Goal: Information Seeking & Learning: Learn about a topic

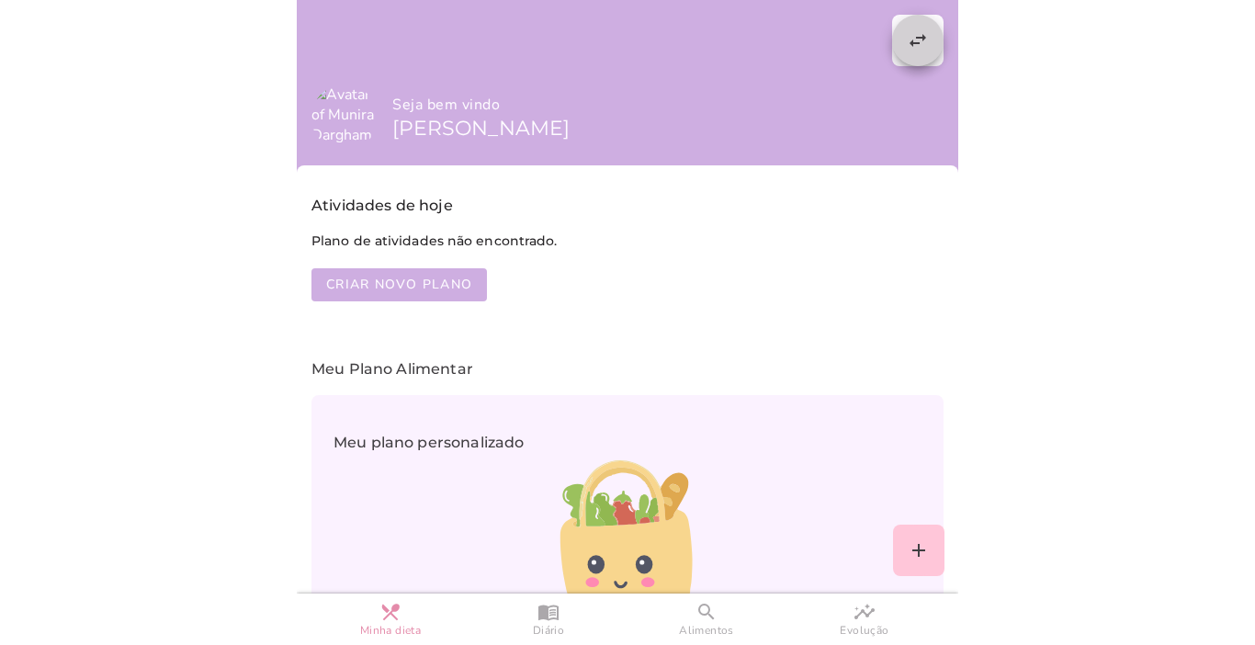
click at [0, 0] on slot "swap_horiz" at bounding box center [0, 0] width 0 height 0
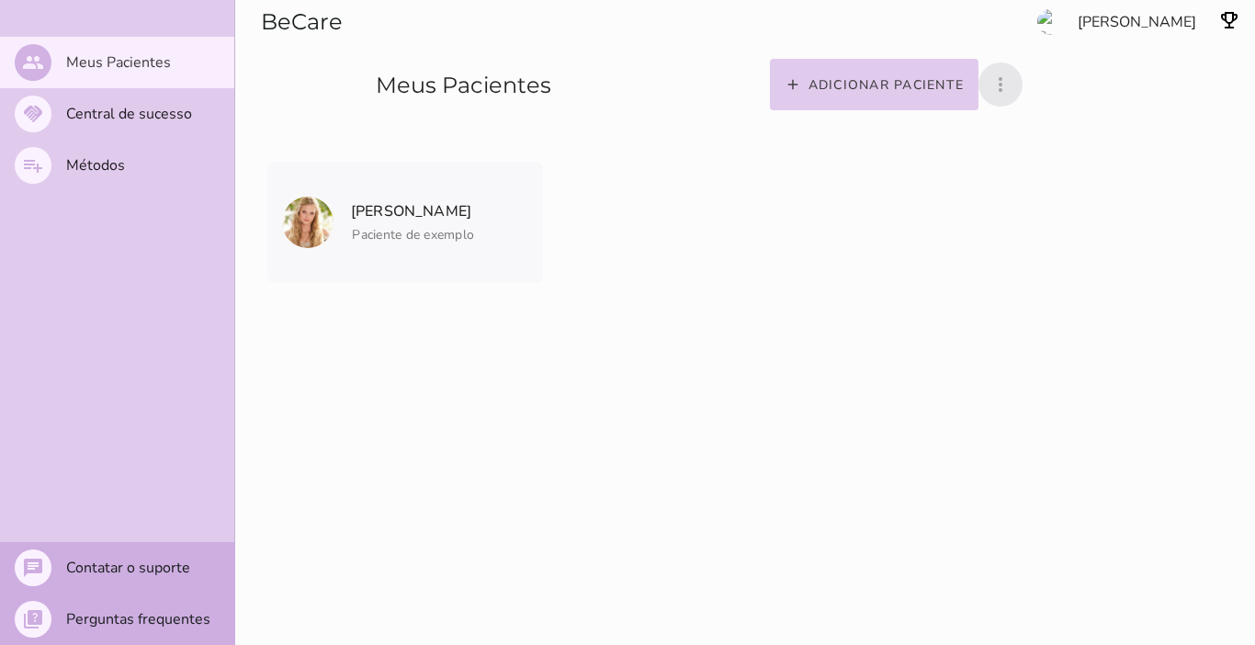
click at [625, 85] on icon "more_vert" at bounding box center [1000, 84] width 22 height 22
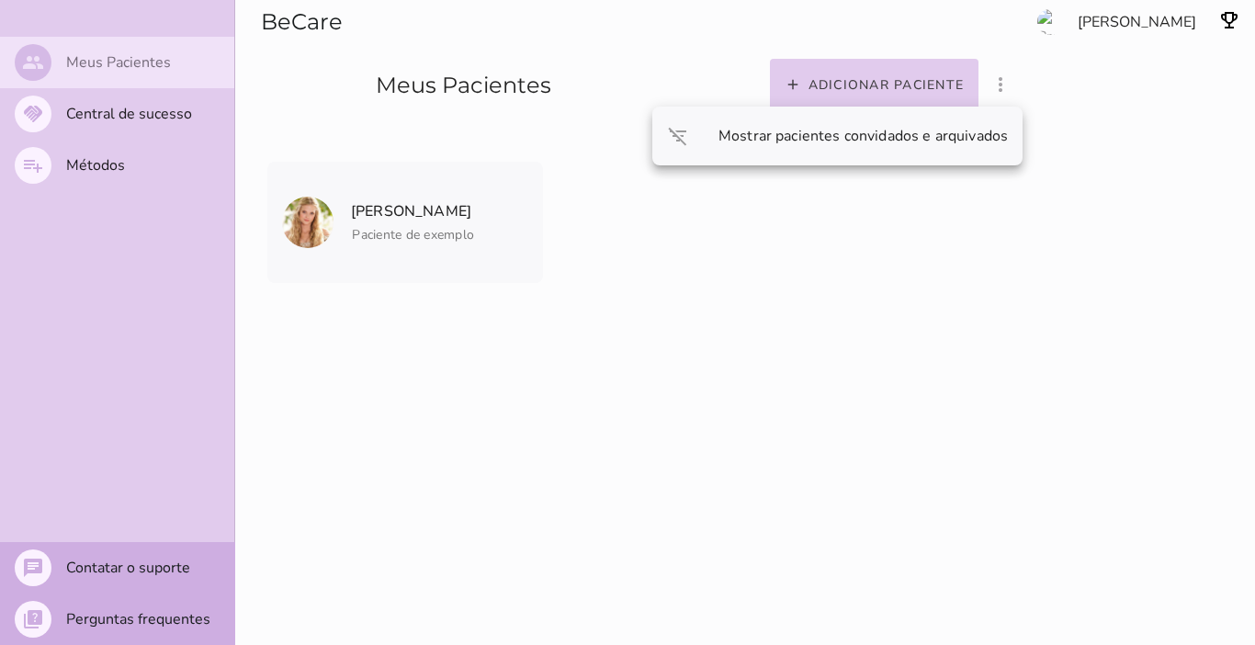
click at [0, 0] on slot "Meus Pacientes" at bounding box center [0, 0] width 0 height 0
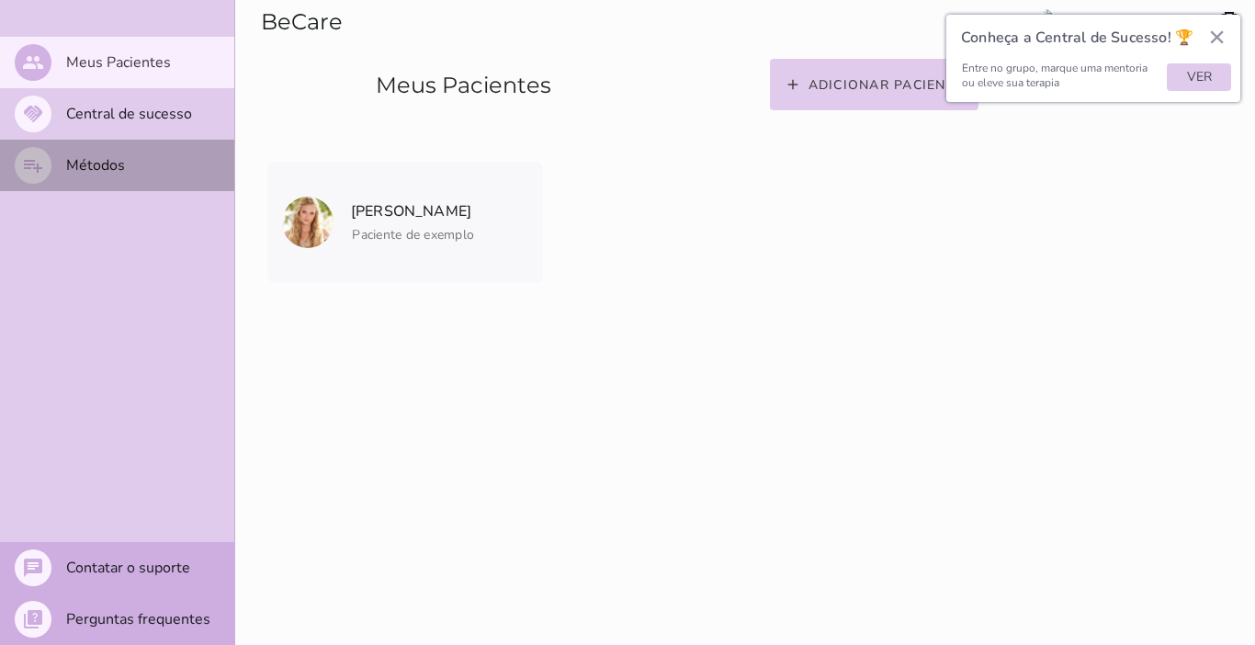
click at [0, 0] on slot "Métodos" at bounding box center [0, 0] width 0 height 0
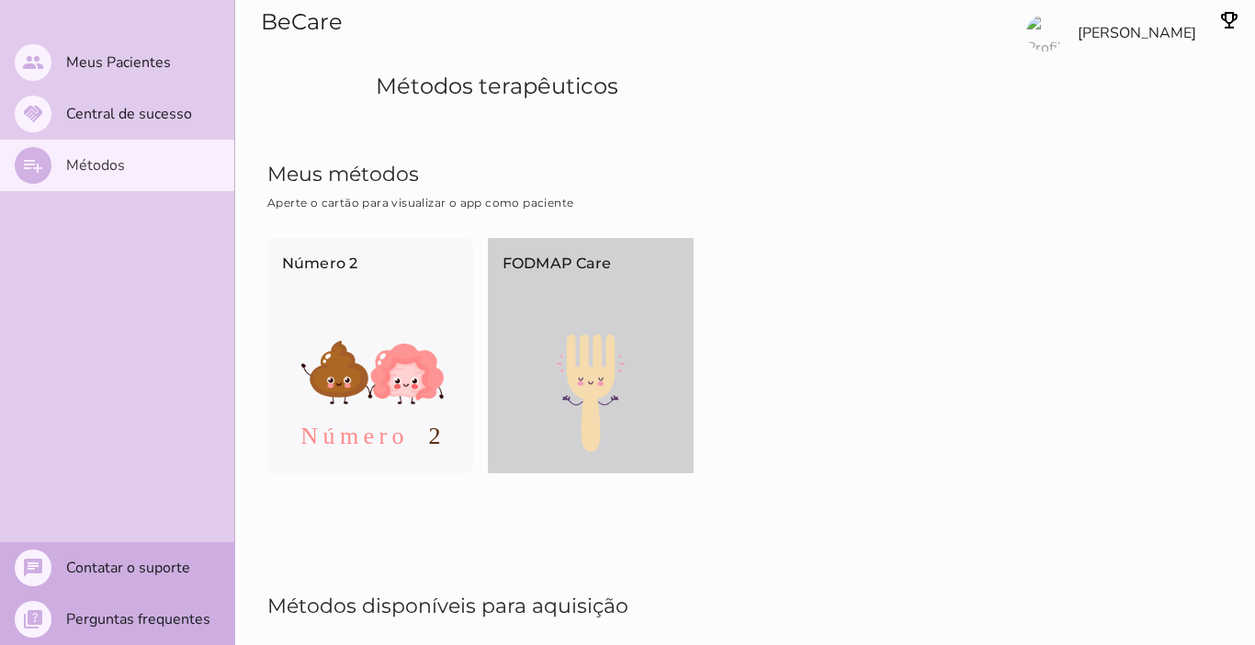
click at [548, 307] on p "FODMAP Care" at bounding box center [590, 283] width 176 height 61
click at [0, 0] on application-show-page at bounding box center [0, 0] width 0 height 0
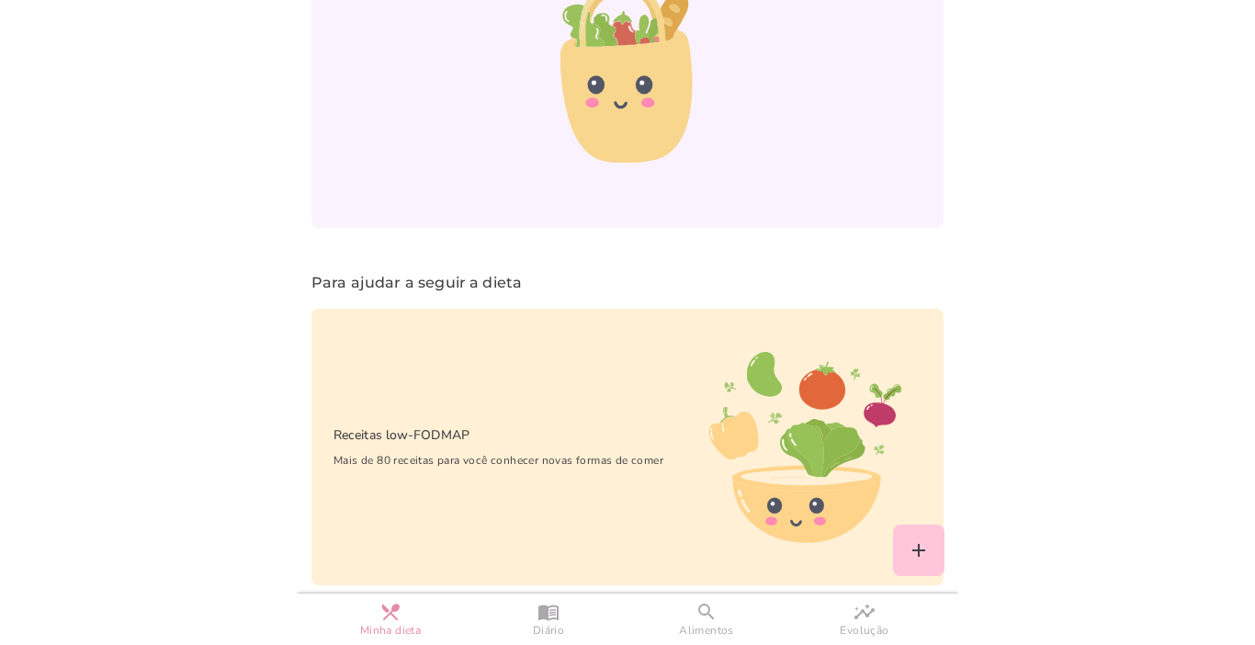
scroll to position [492, 0]
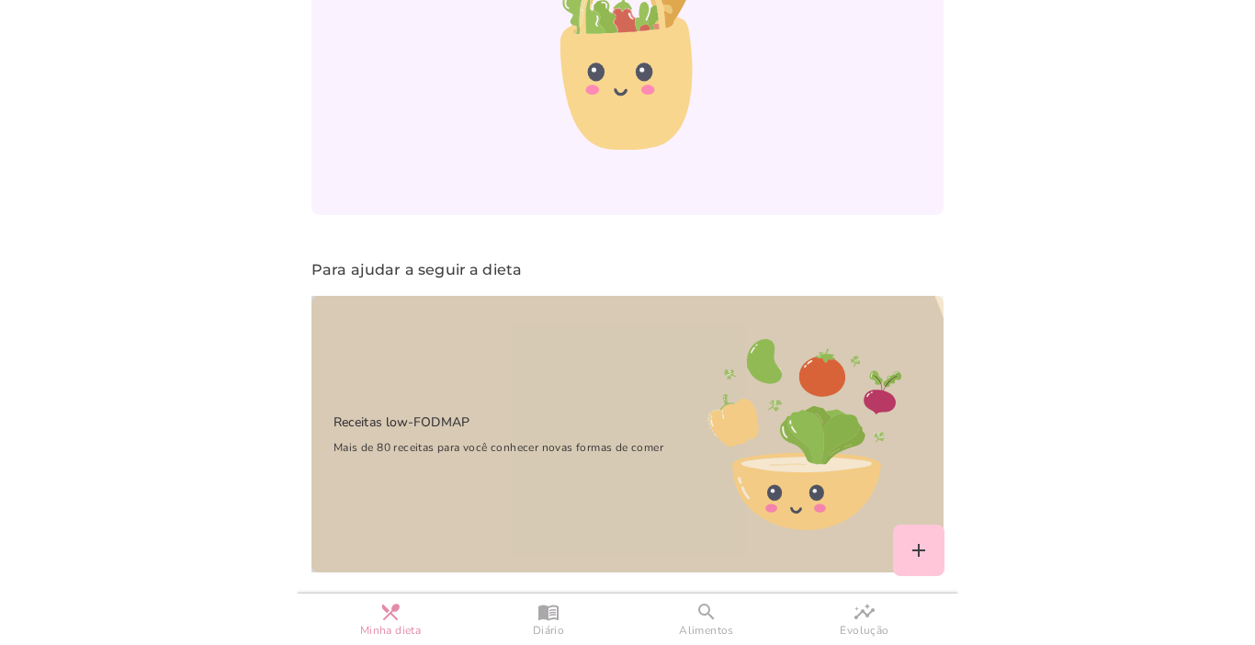
click at [518, 398] on div "Receitas low-FODMAP Mais de 80 receitas para você conhecer novas formas [PERSON…" at bounding box center [488, 433] width 355 height 89
